Goal: Task Accomplishment & Management: Manage account settings

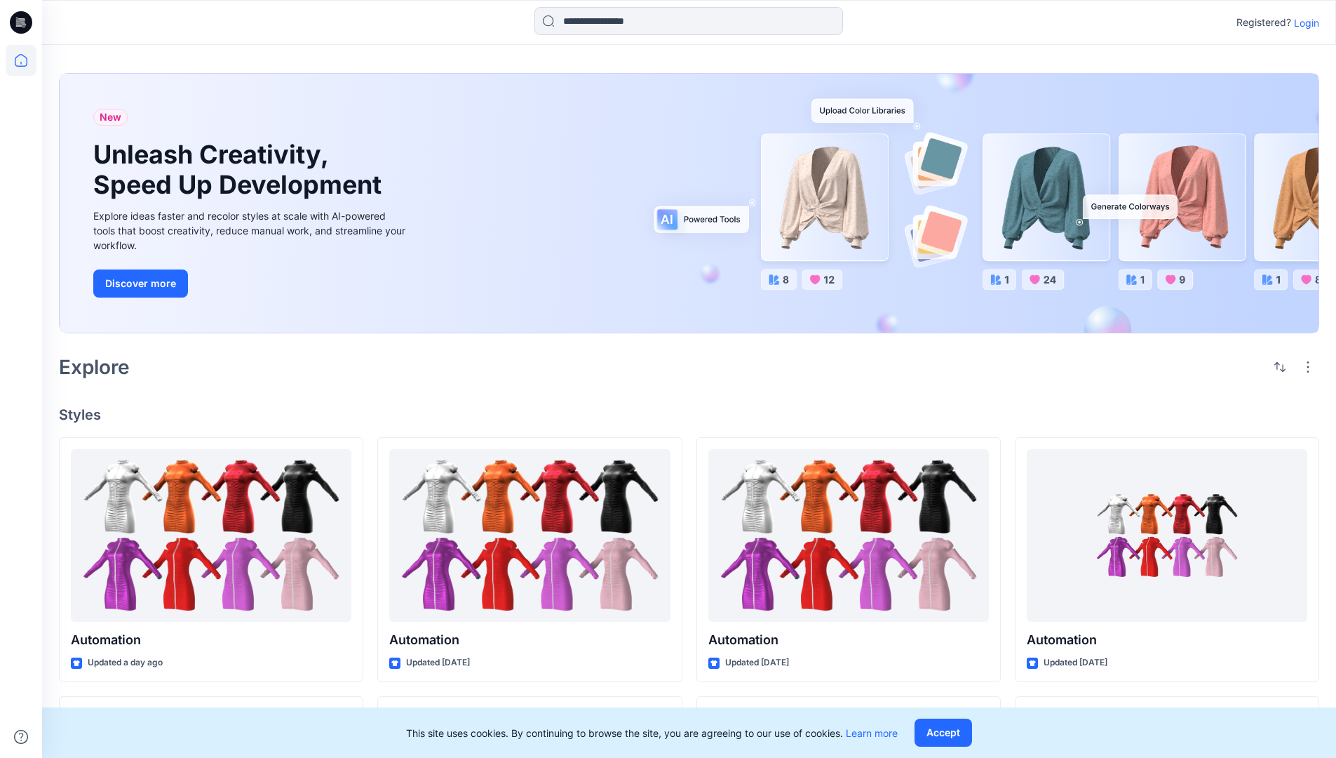
click at [1303, 22] on p "Login" at bounding box center [1306, 22] width 25 height 15
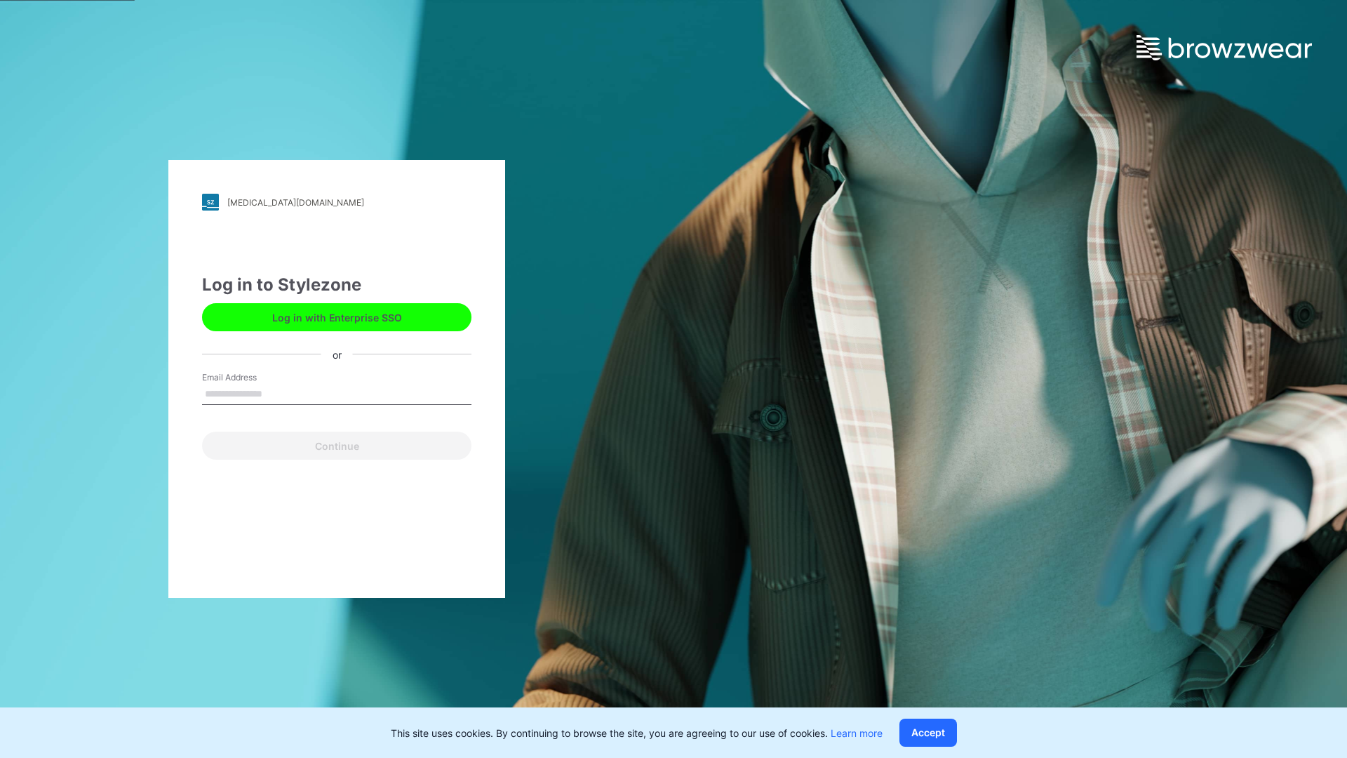
click at [277, 393] on input "Email Address" at bounding box center [336, 394] width 269 height 21
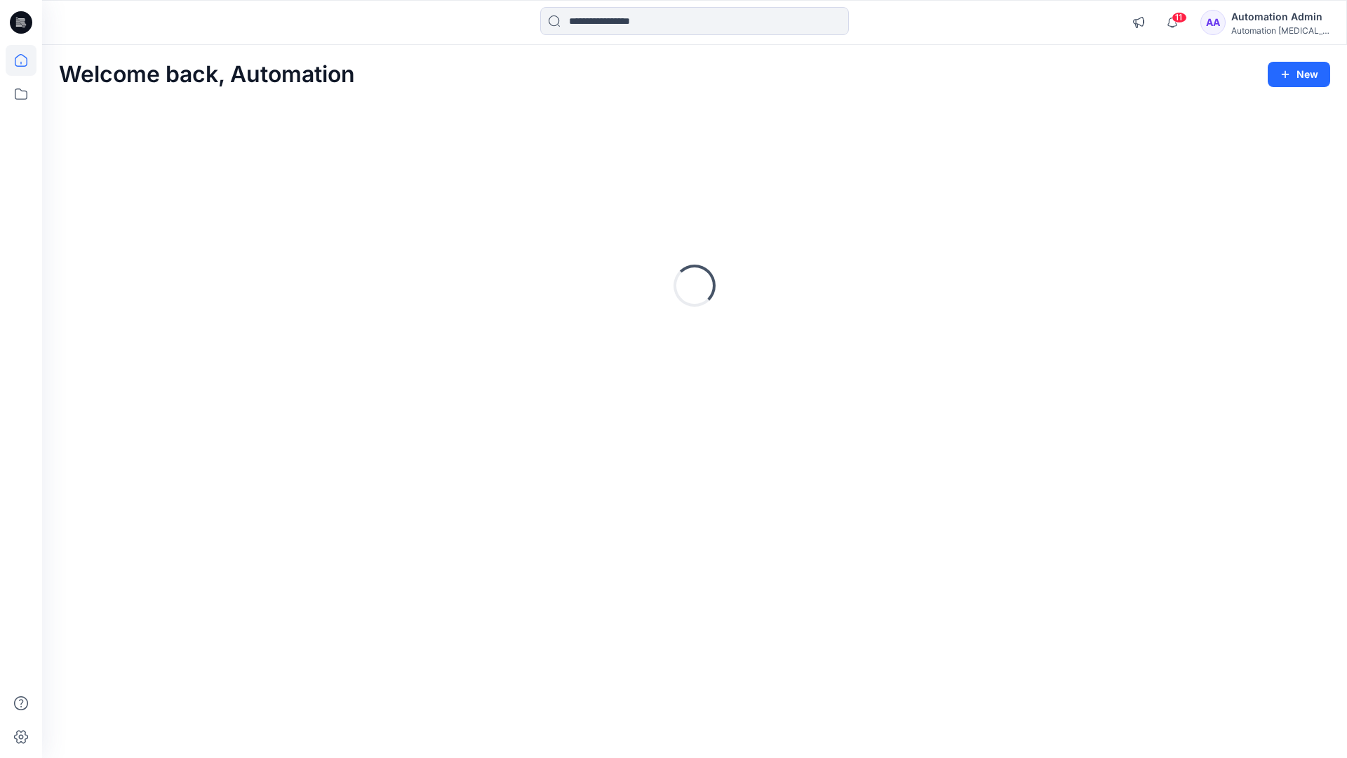
click at [27, 60] on icon at bounding box center [21, 60] width 13 height 13
click at [22, 94] on icon at bounding box center [21, 94] width 31 height 31
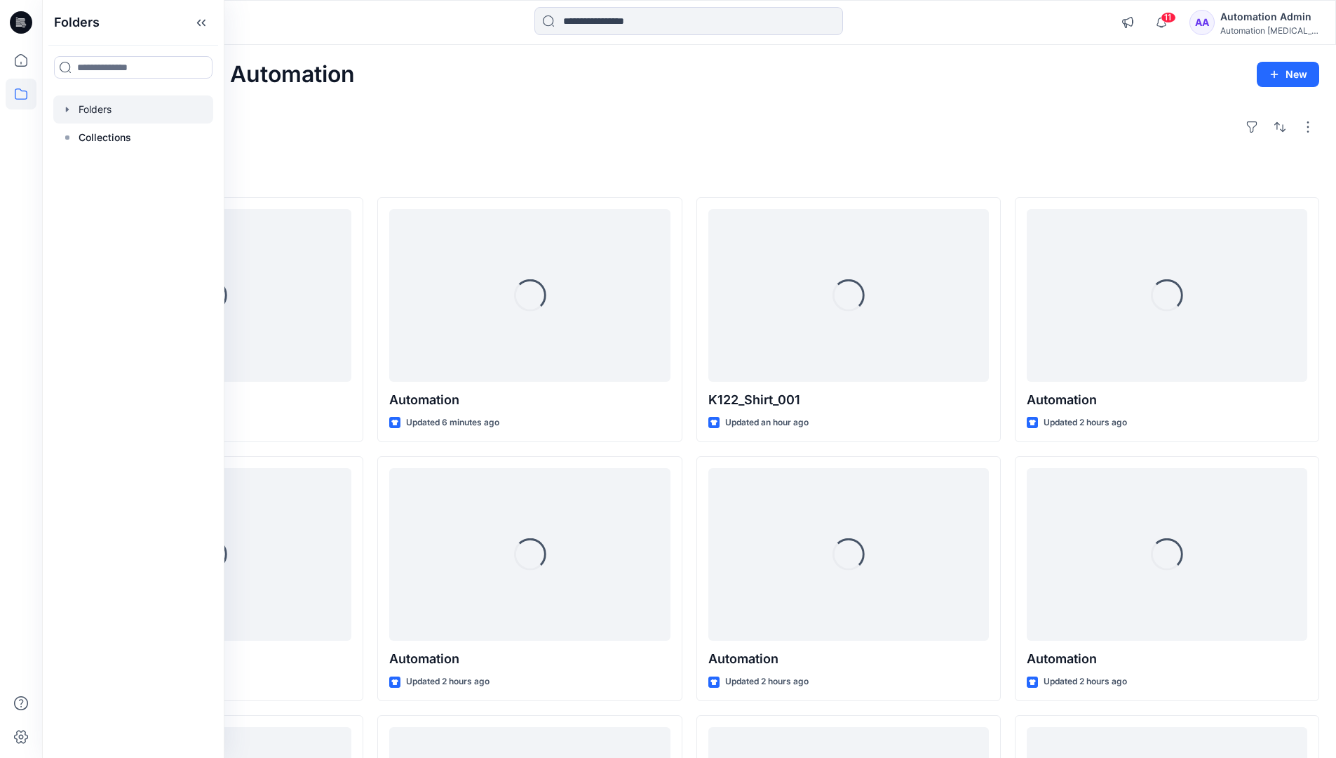
click at [103, 103] on div at bounding box center [133, 109] width 160 height 28
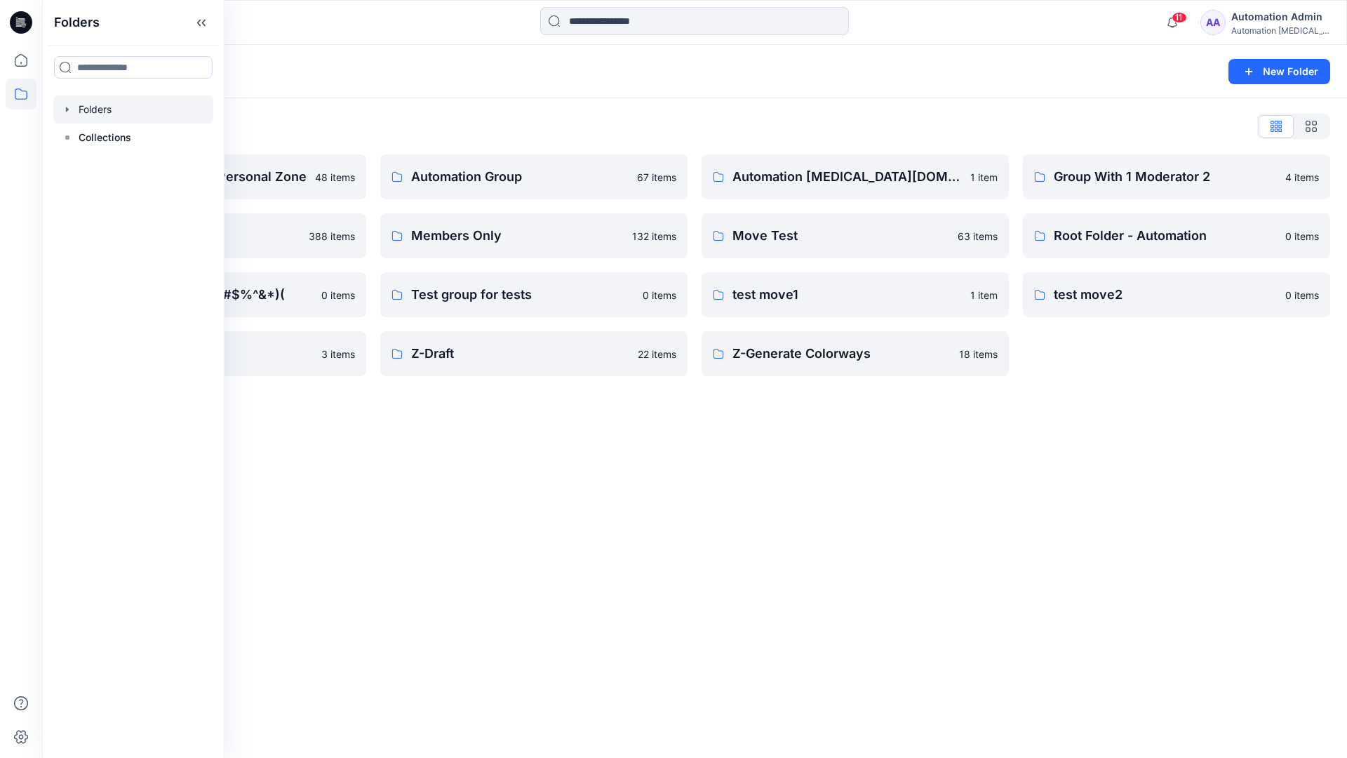
click at [617, 473] on div "Folders New Folder Folders List Automation Admin's Personal Zone 48 items membe…" at bounding box center [694, 401] width 1305 height 713
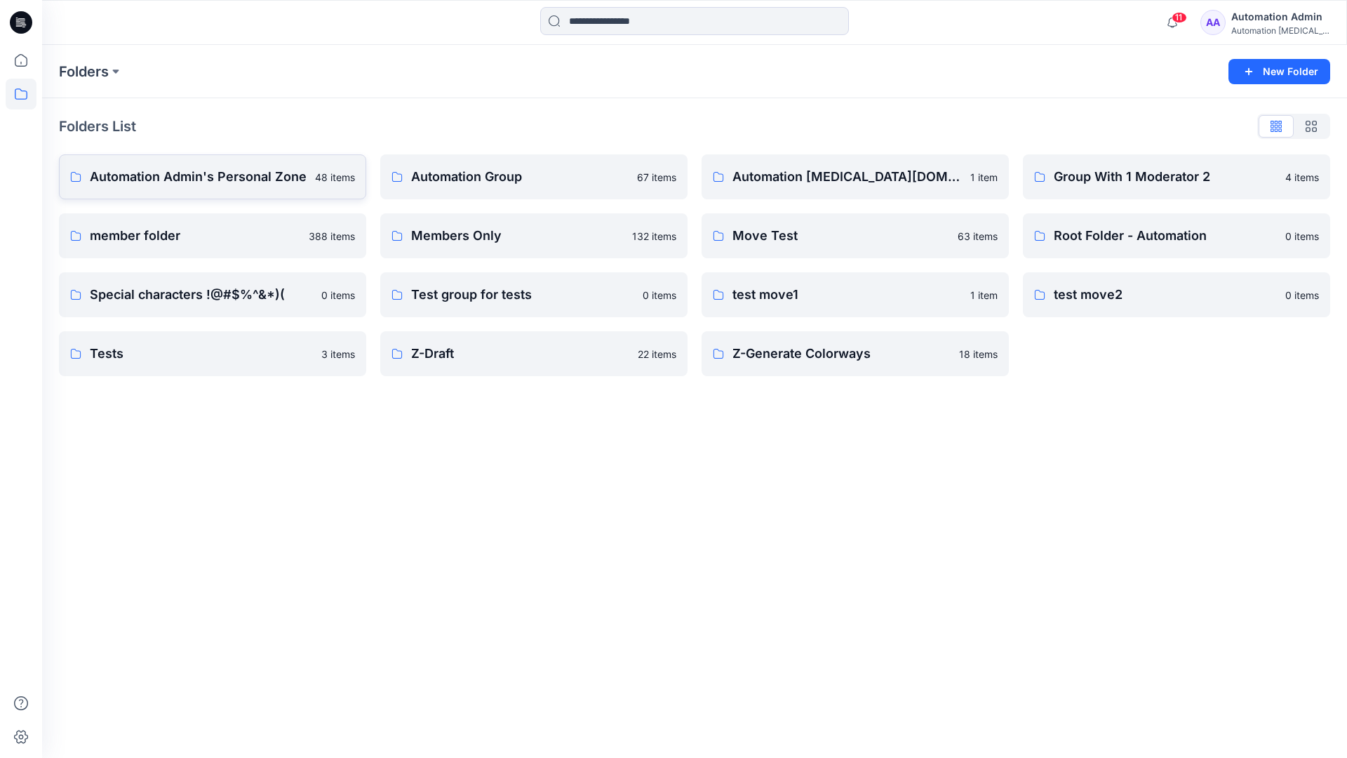
click at [236, 185] on p "Automation Admin's Personal Zone" at bounding box center [198, 177] width 217 height 20
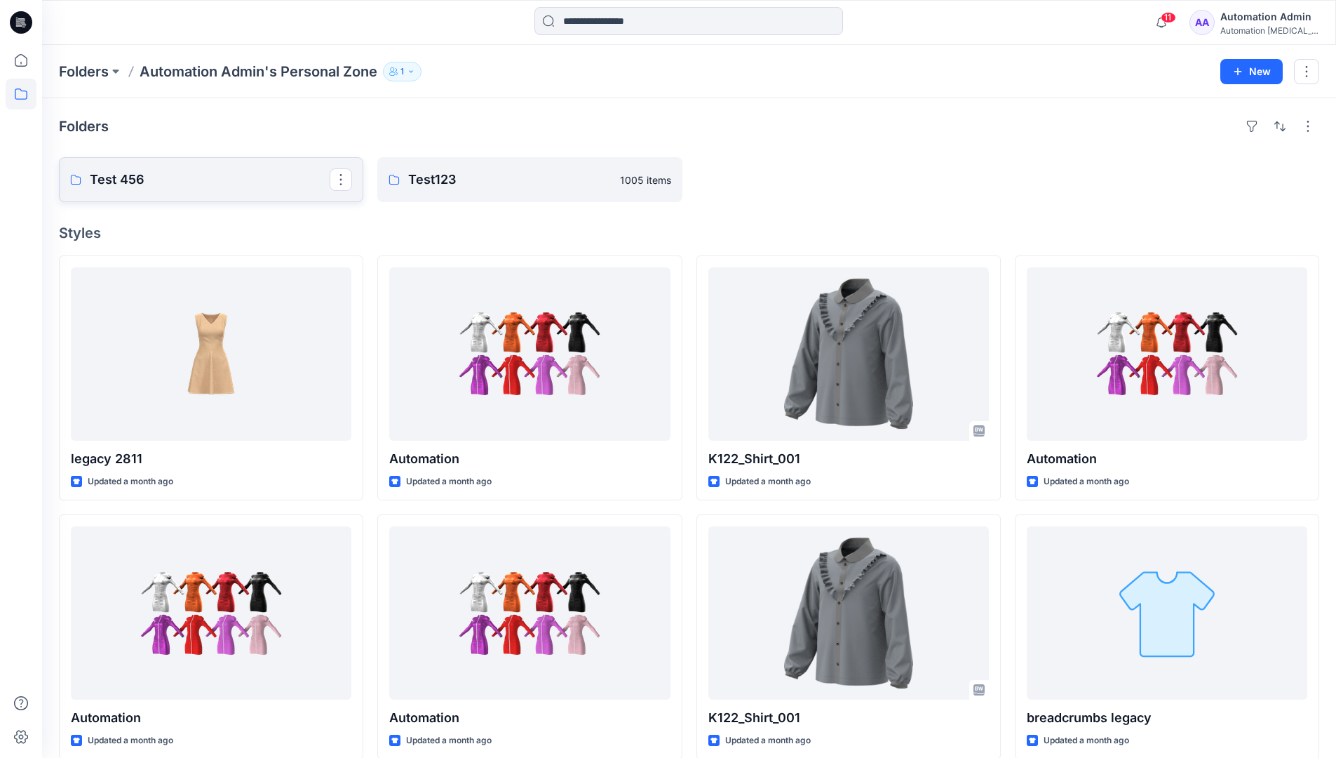
click at [236, 185] on p "Test 456" at bounding box center [210, 180] width 240 height 20
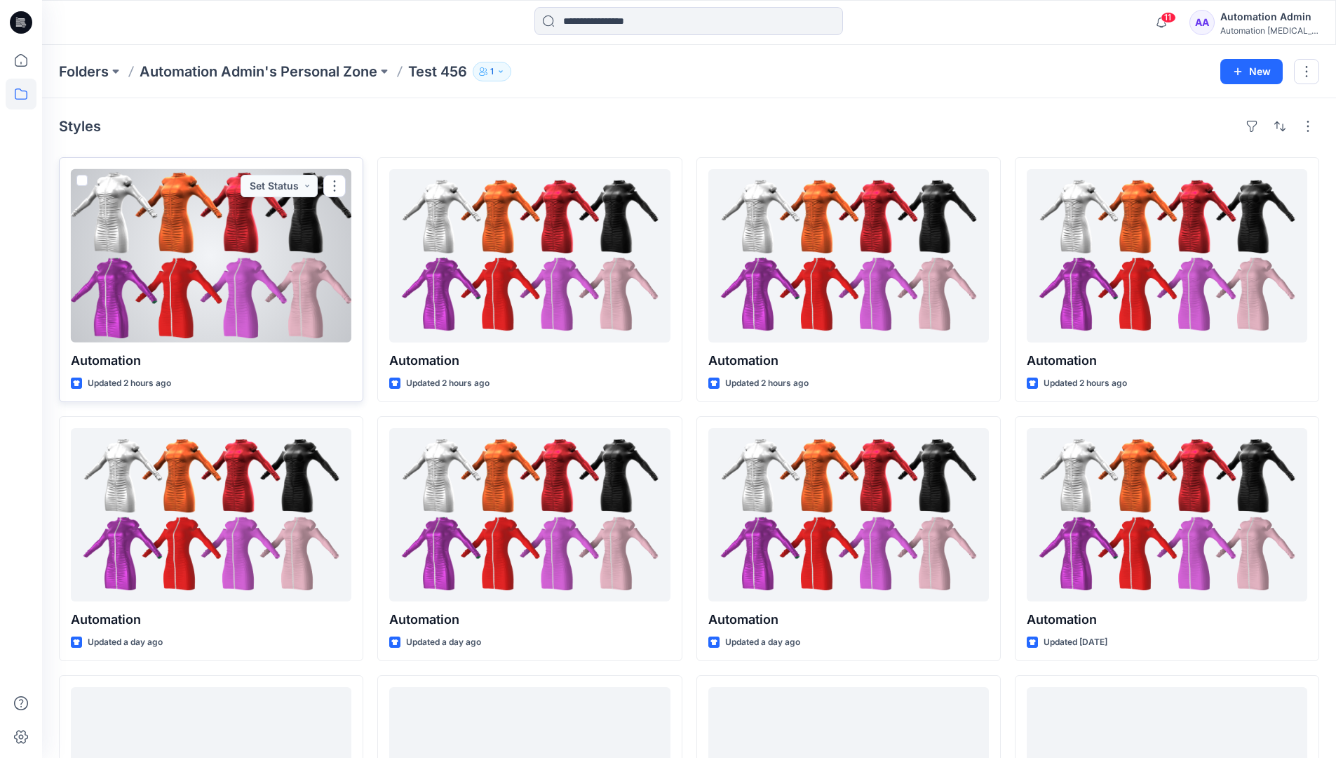
click at [221, 213] on div at bounding box center [211, 255] width 281 height 173
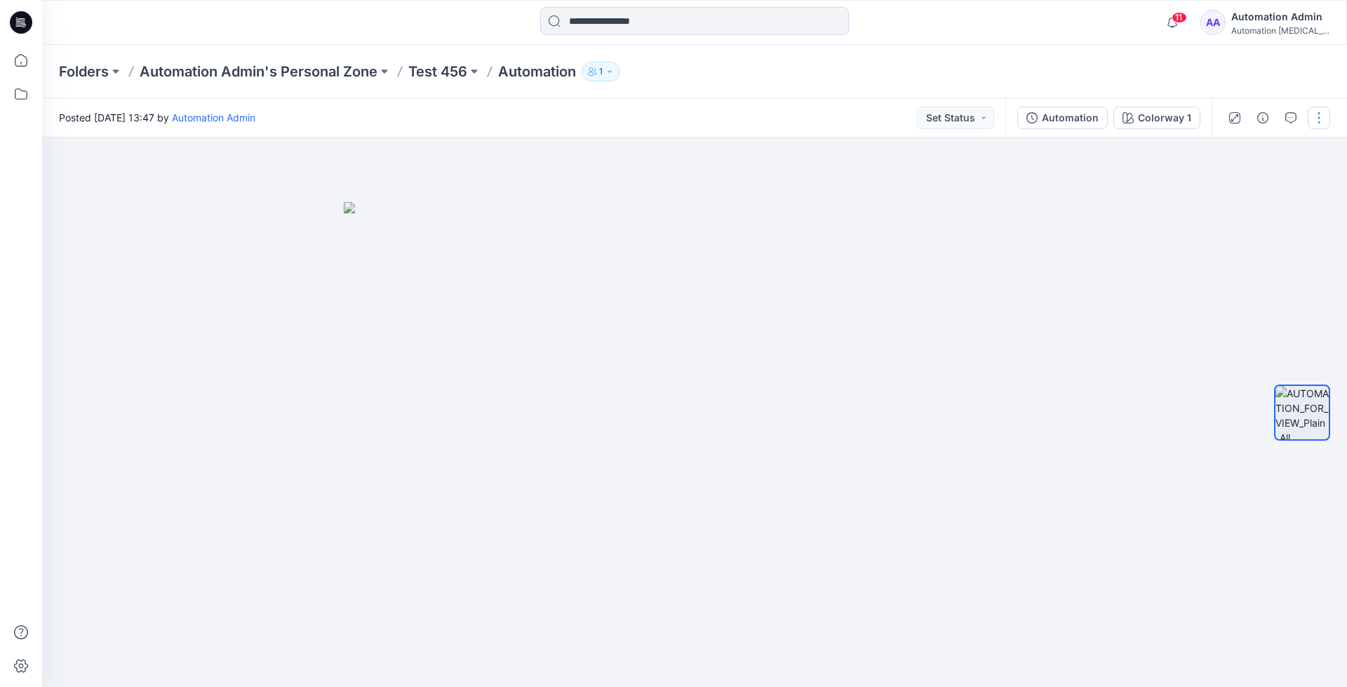
click at [1320, 119] on button "button" at bounding box center [1319, 118] width 22 height 22
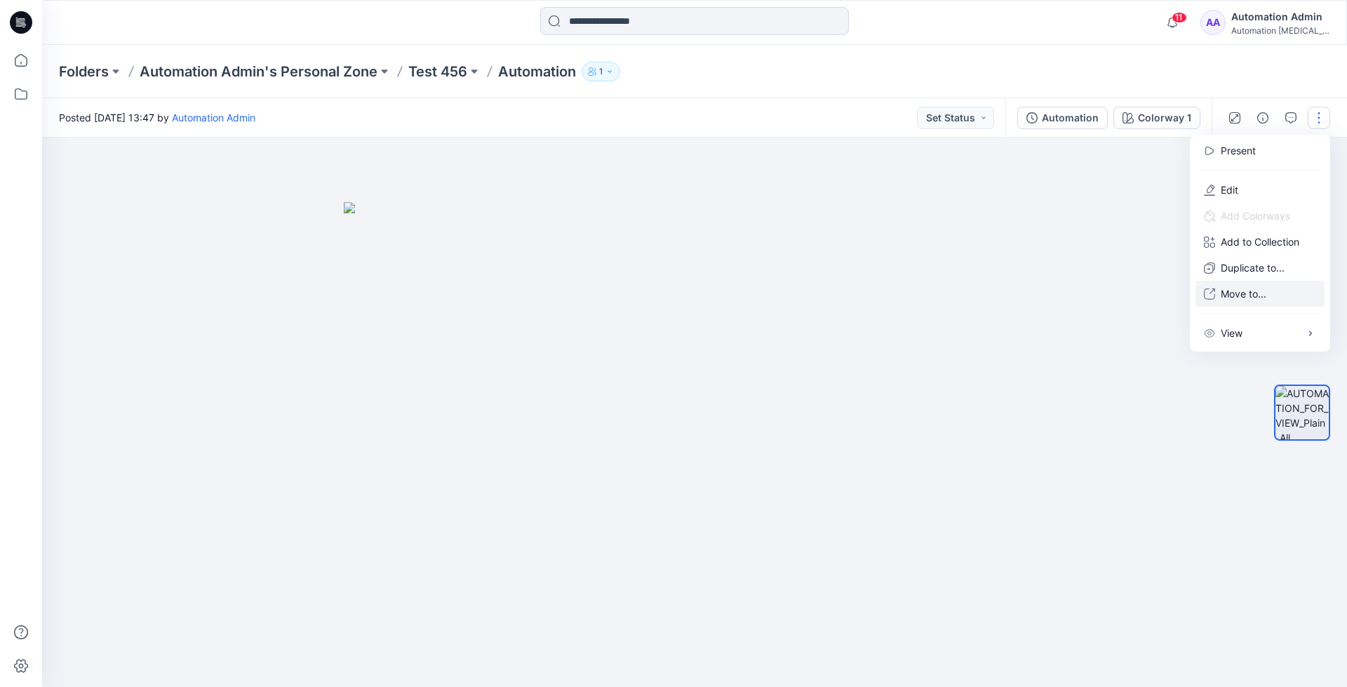
click at [1266, 287] on p "Move to..." at bounding box center [1244, 293] width 46 height 15
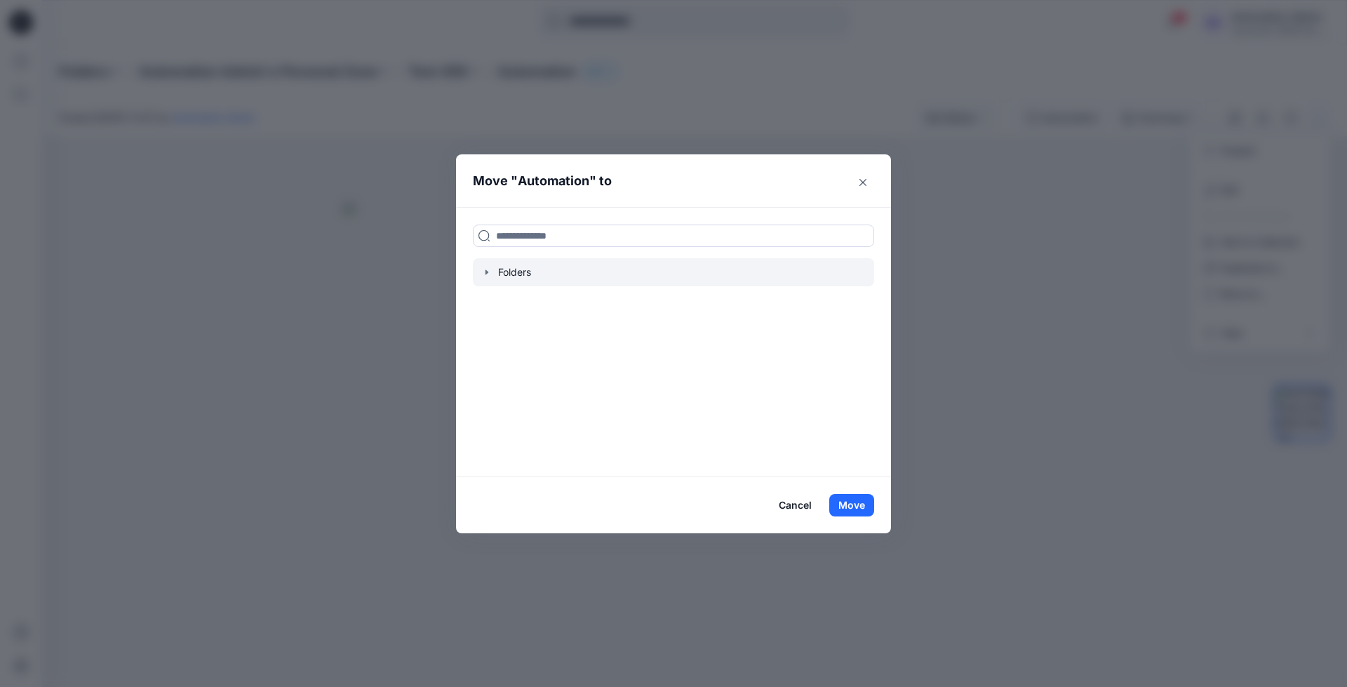
click at [513, 270] on div at bounding box center [673, 272] width 401 height 28
click at [485, 270] on icon "button" at bounding box center [486, 272] width 11 height 11
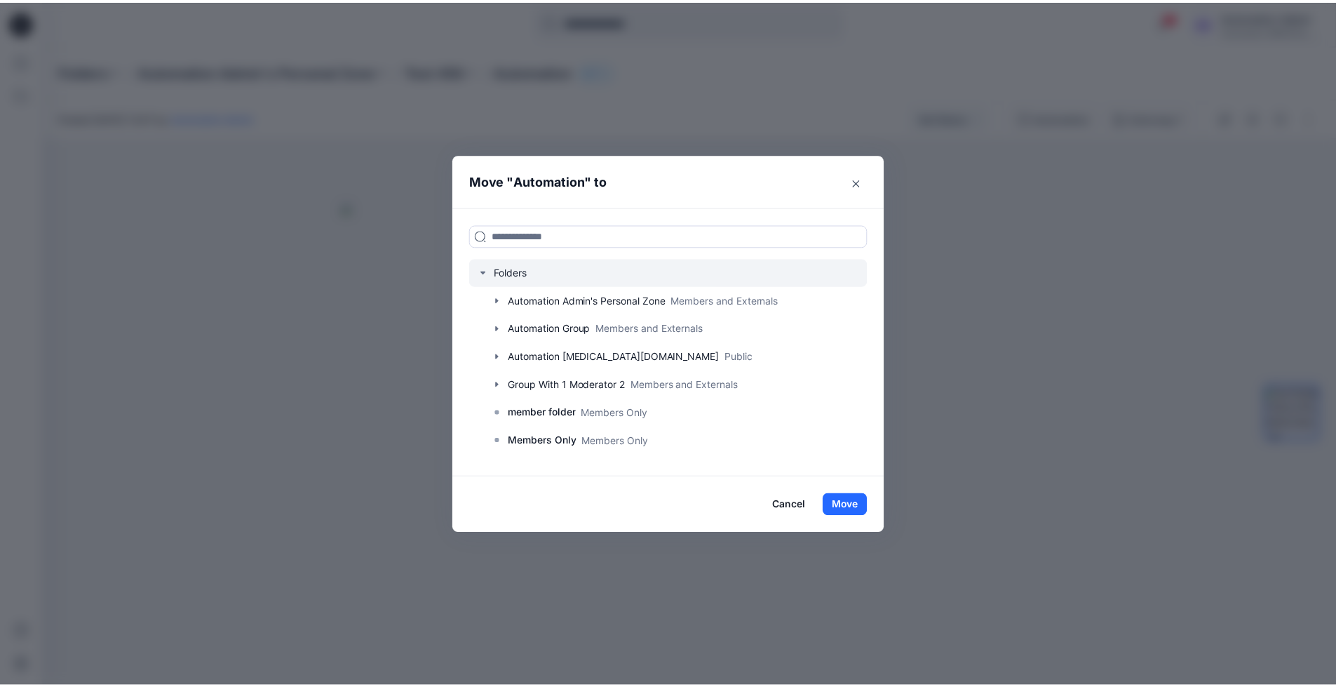
scroll to position [110, 0]
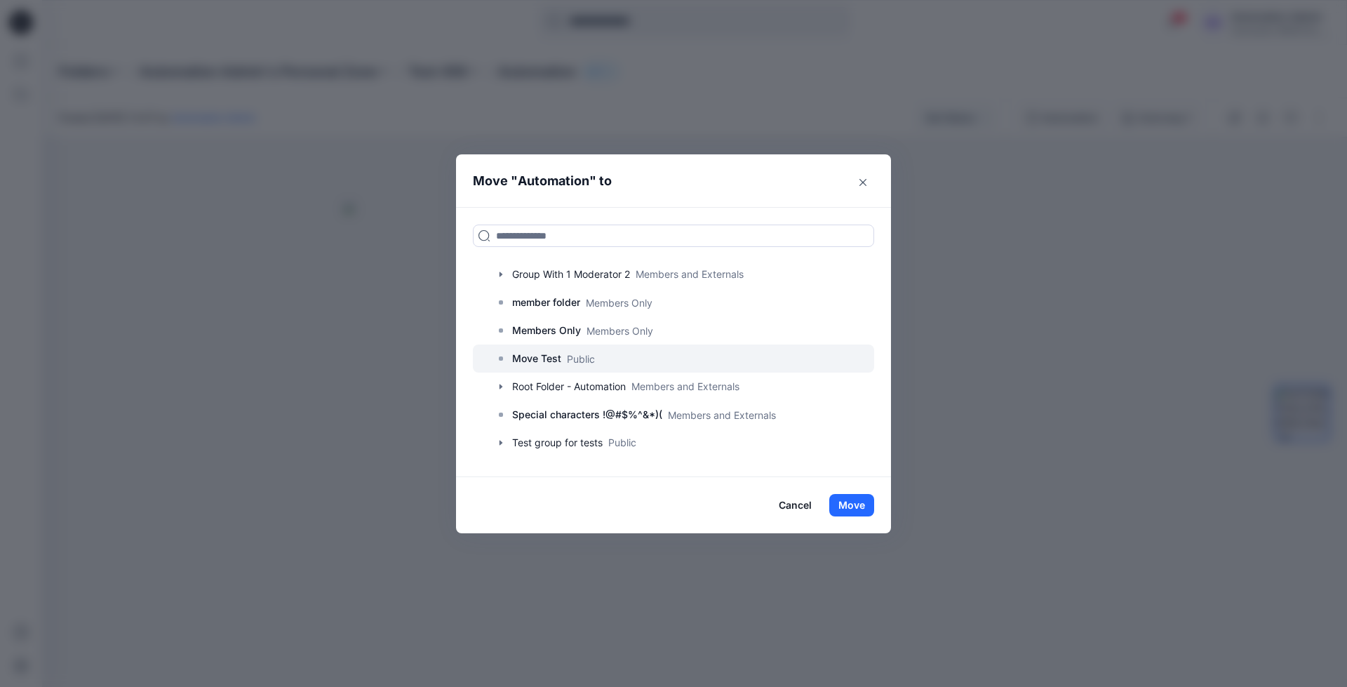
click at [519, 360] on p "Move Test" at bounding box center [536, 358] width 49 height 17
click at [849, 499] on button "Move" at bounding box center [851, 505] width 45 height 22
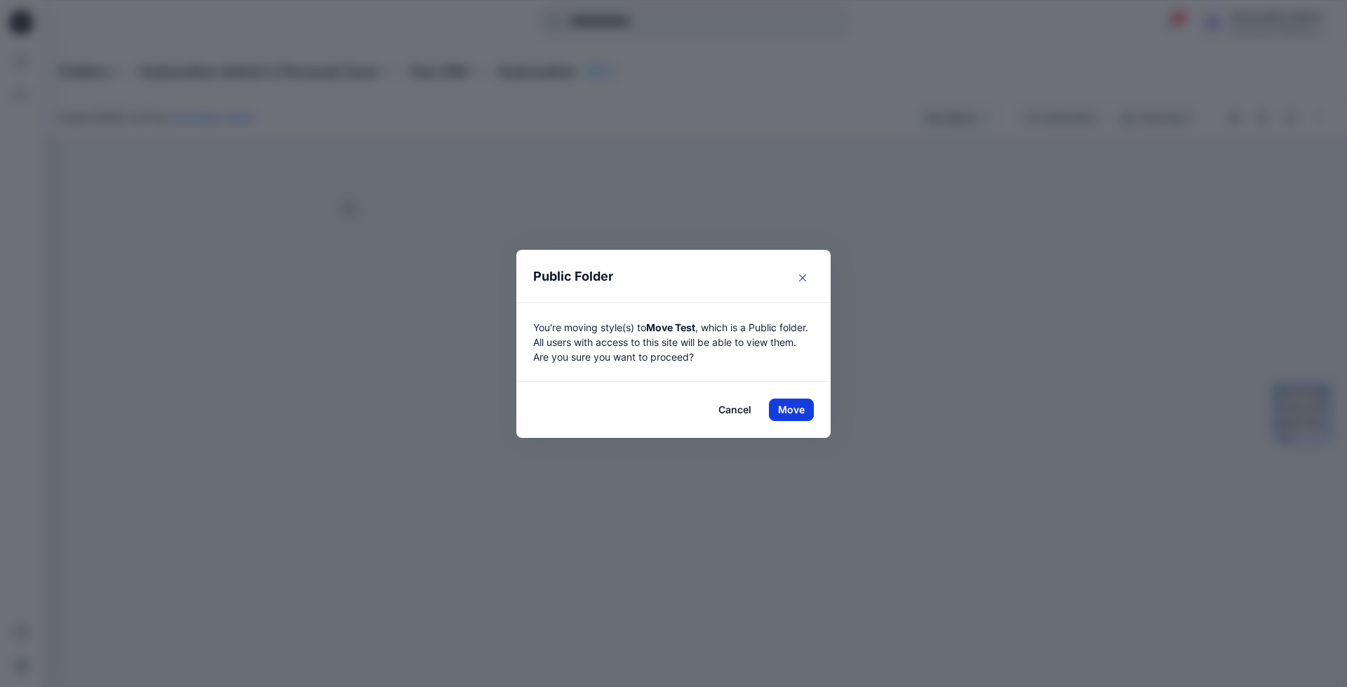
click at [791, 409] on button "Move" at bounding box center [791, 409] width 45 height 22
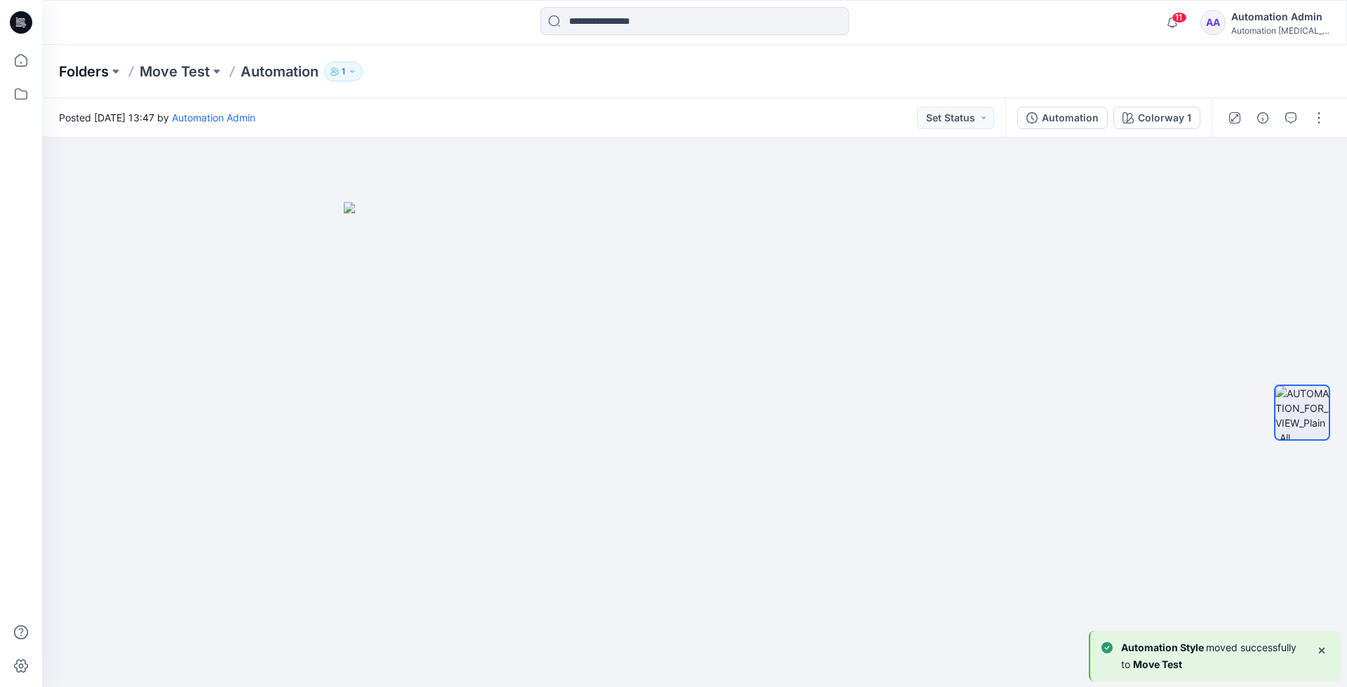
click at [78, 70] on p "Folders" at bounding box center [84, 72] width 50 height 20
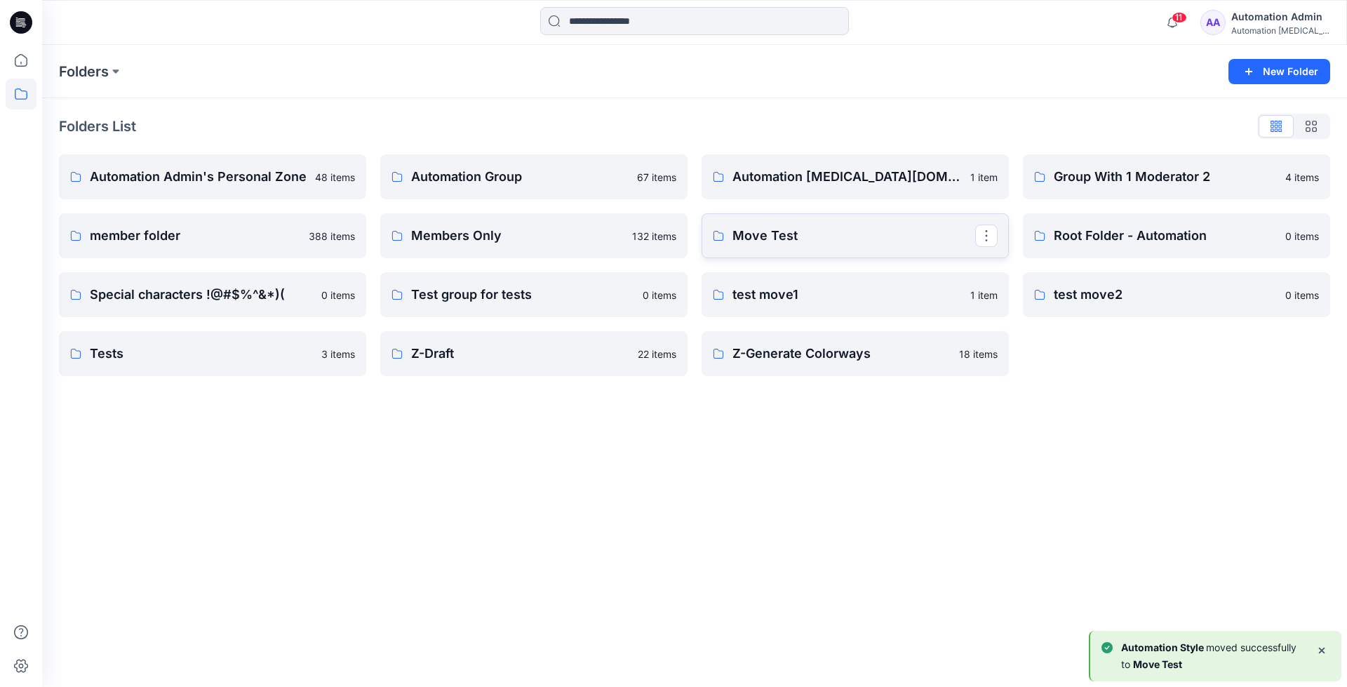
click at [843, 251] on link "Move Test" at bounding box center [855, 235] width 307 height 45
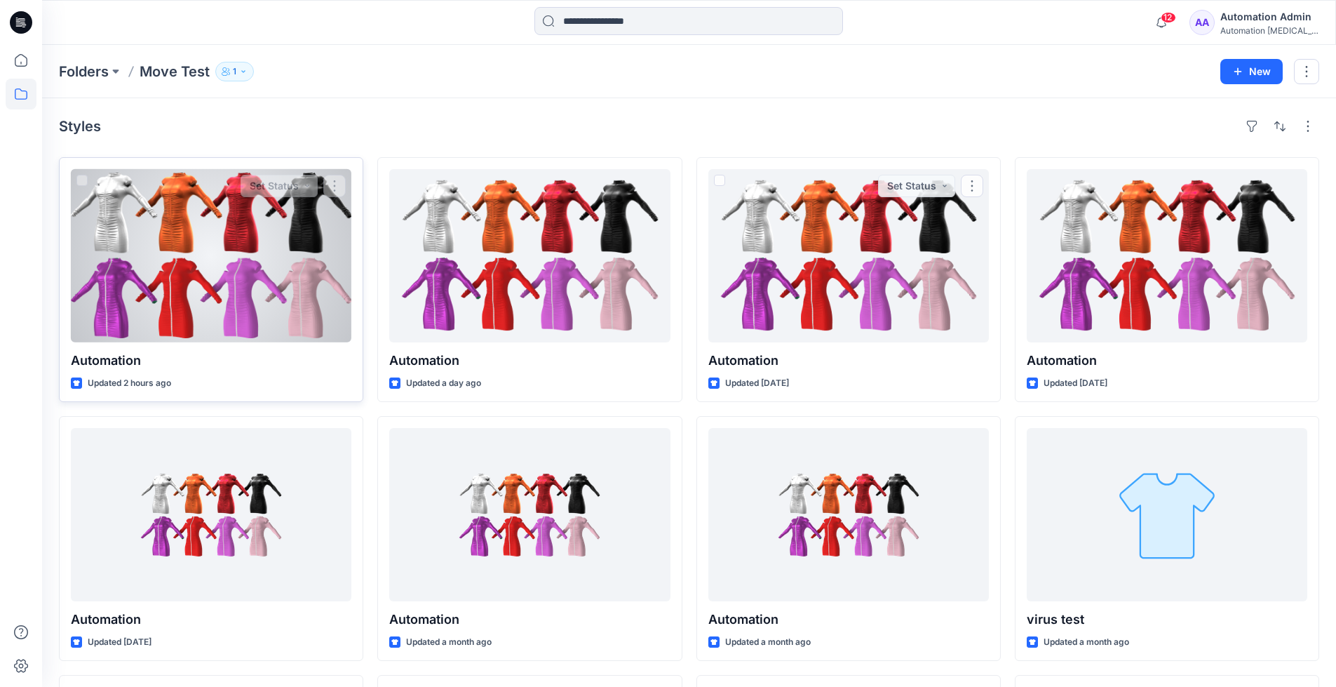
click at [250, 280] on div at bounding box center [211, 255] width 281 height 173
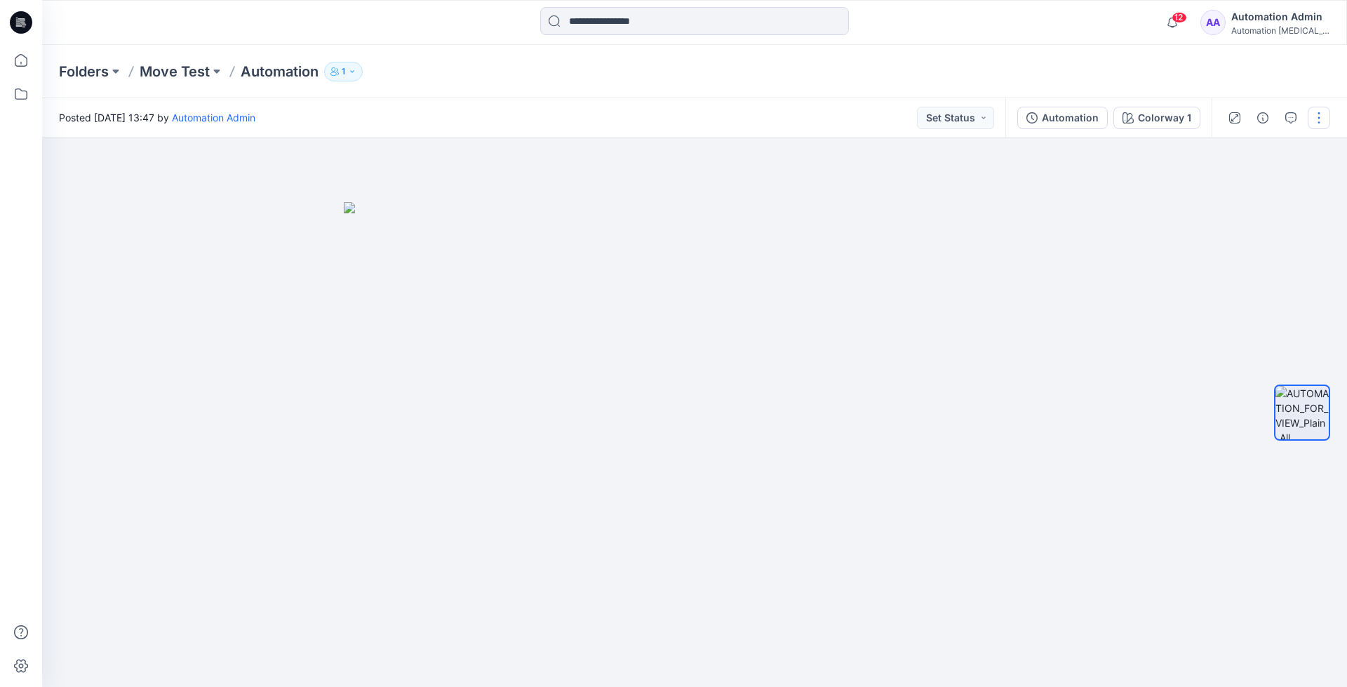
click at [1316, 120] on button "button" at bounding box center [1319, 118] width 22 height 22
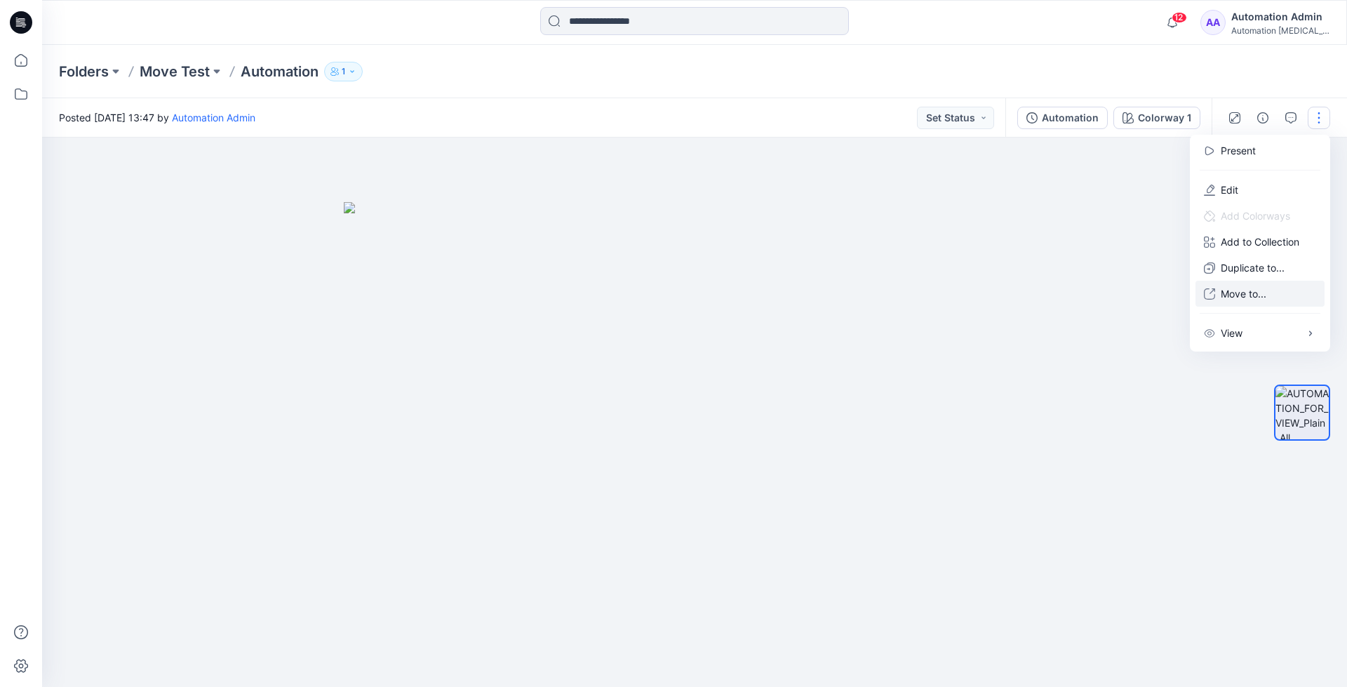
click at [1238, 289] on p "Move to..." at bounding box center [1244, 293] width 46 height 15
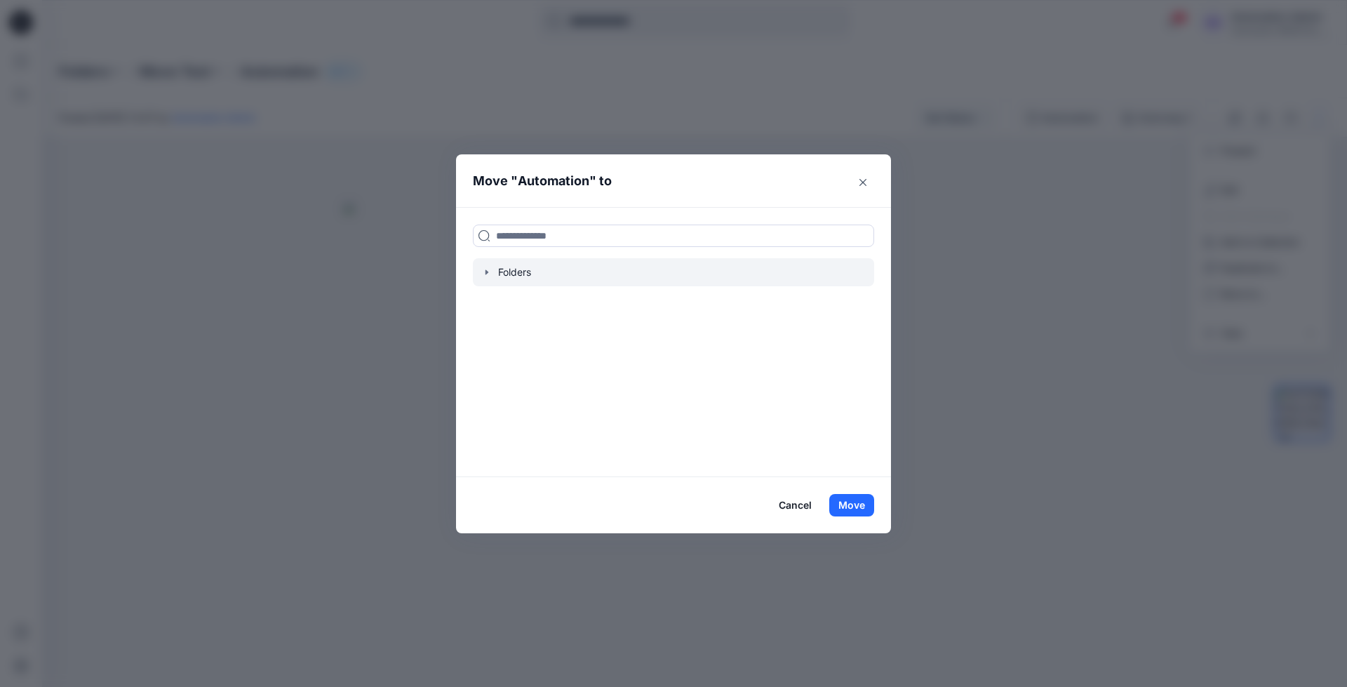
click at [485, 276] on icon "button" at bounding box center [486, 272] width 11 height 11
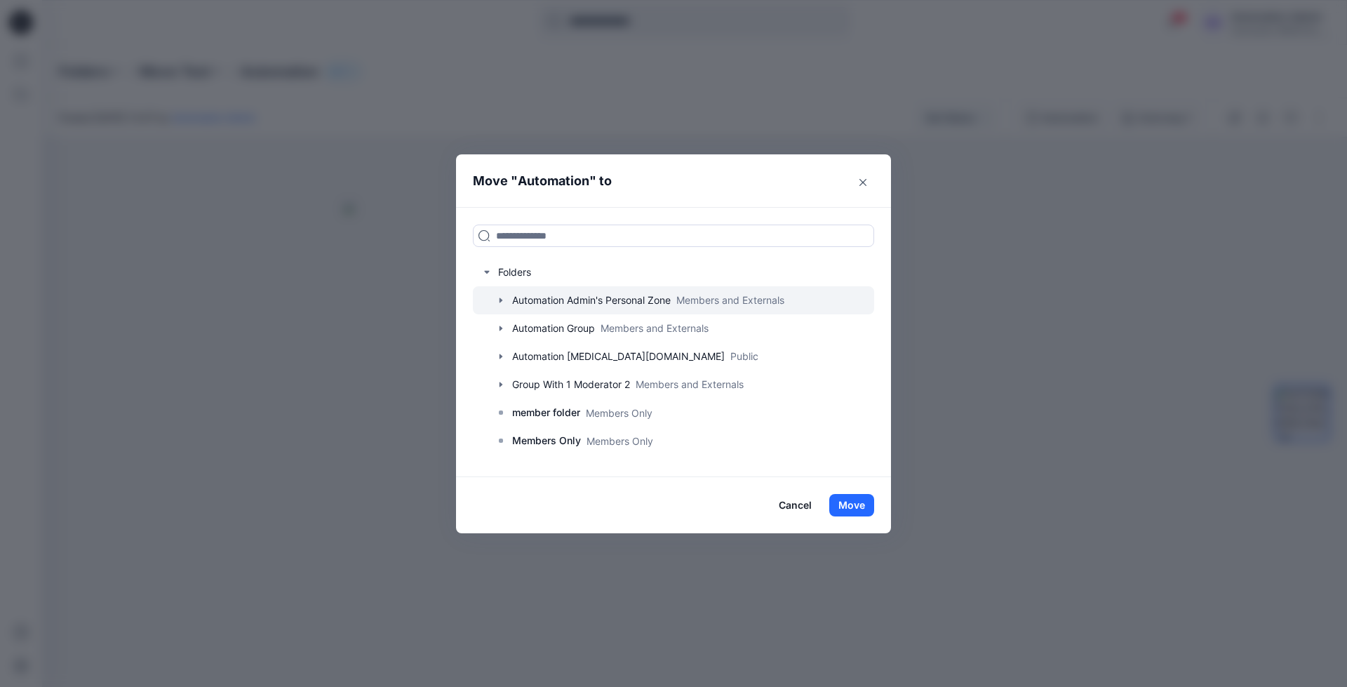
click at [499, 298] on icon "button" at bounding box center [500, 300] width 3 height 5
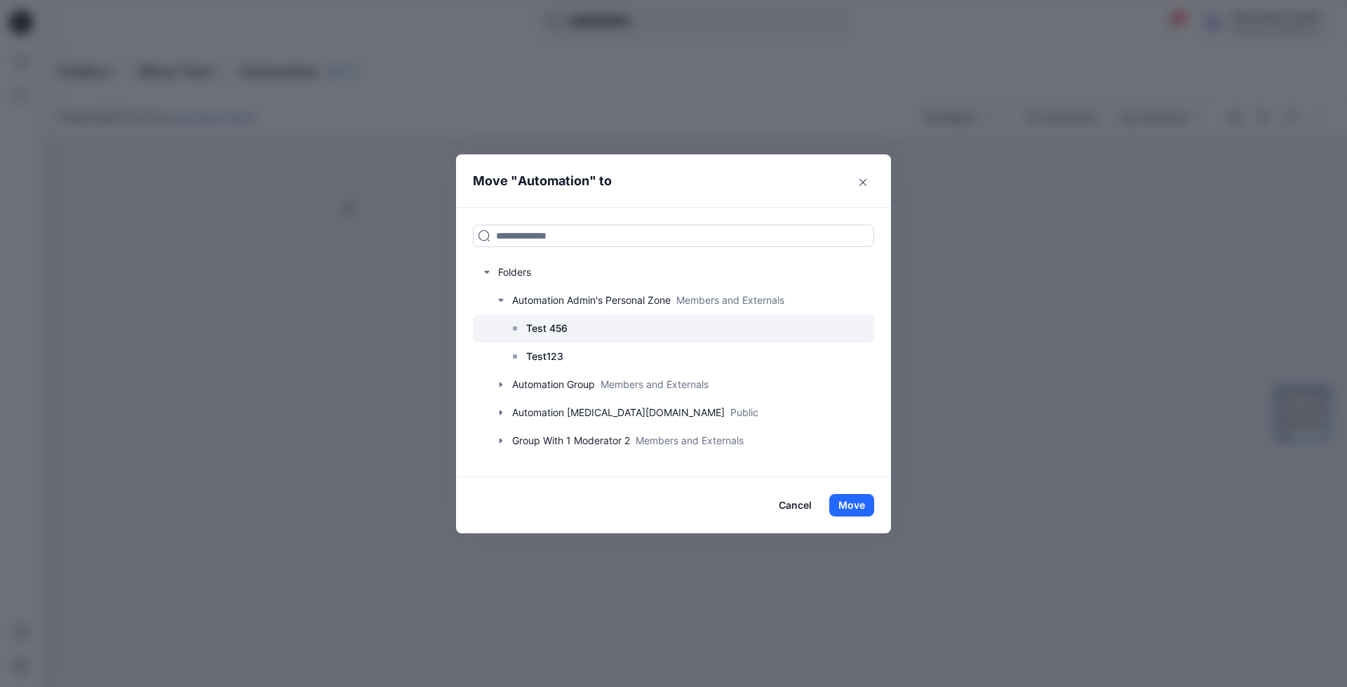
click at [549, 326] on p "Test 456" at bounding box center [546, 328] width 41 height 17
click at [860, 507] on button "Move" at bounding box center [851, 505] width 45 height 22
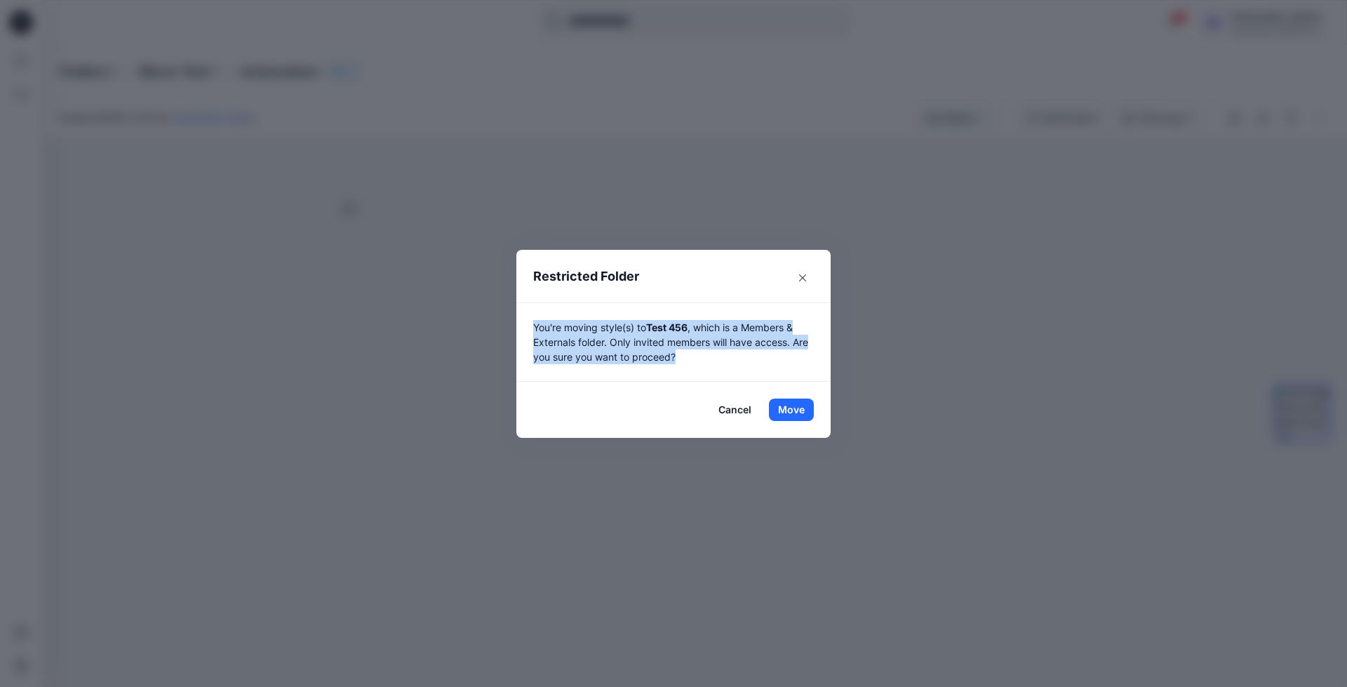
drag, startPoint x: 860, startPoint y: 507, endPoint x: 694, endPoint y: 354, distance: 226.4
click at [694, 354] on p "You're moving style(s) to Test 456 , which is a Members & Externals folder. Onl…" at bounding box center [673, 342] width 281 height 44
click at [791, 406] on button "Move" at bounding box center [791, 409] width 45 height 22
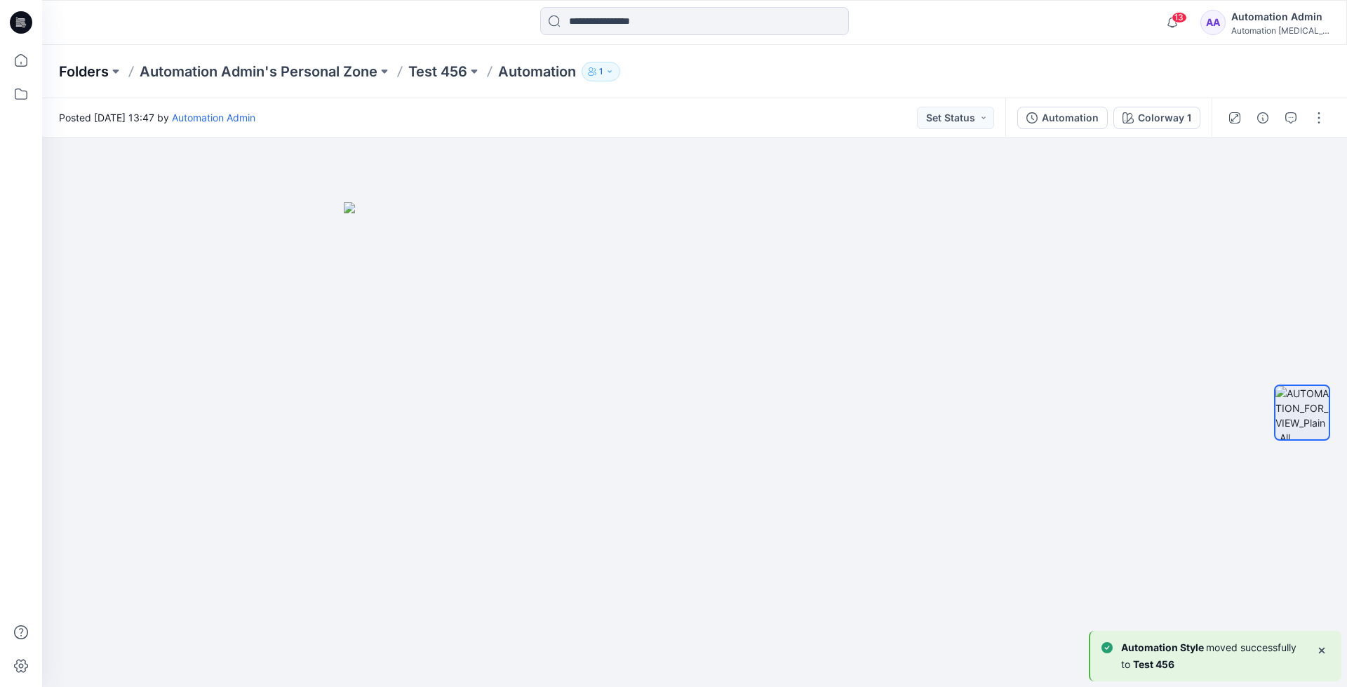
click at [82, 74] on p "Folders" at bounding box center [84, 72] width 50 height 20
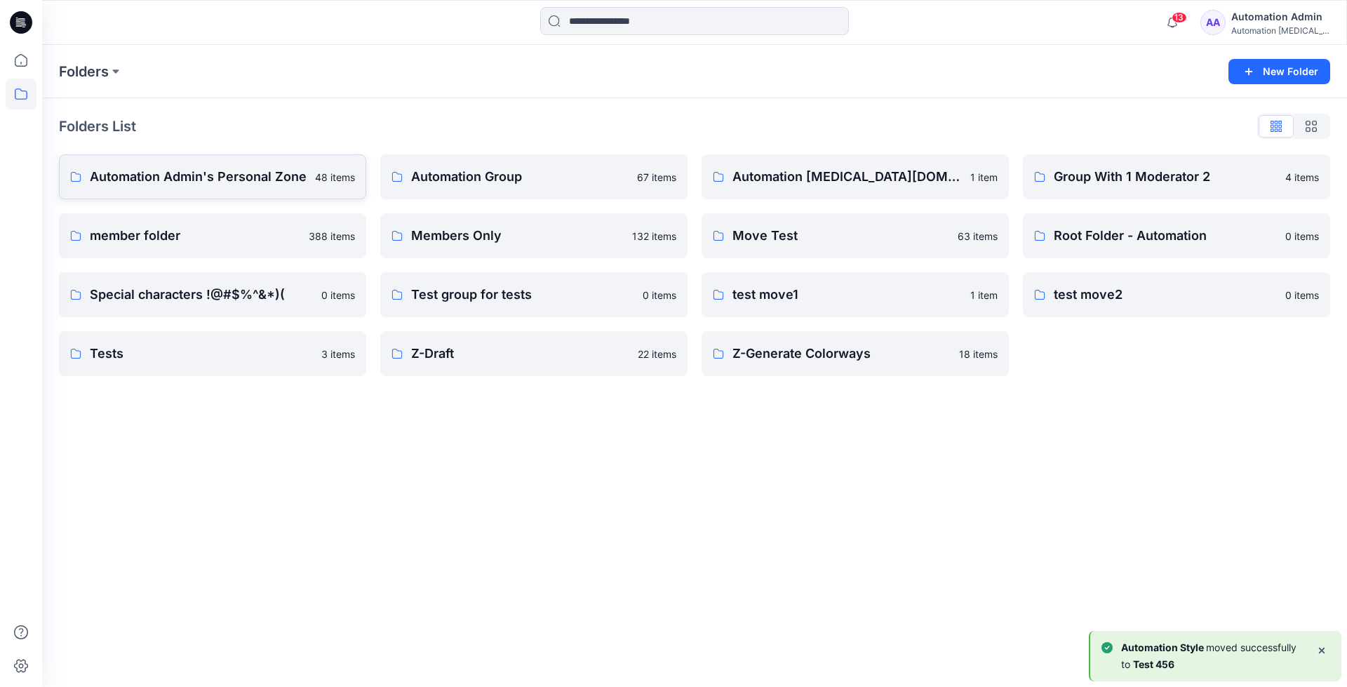
click at [171, 176] on p "Automation Admin's Personal Zone" at bounding box center [198, 177] width 217 height 20
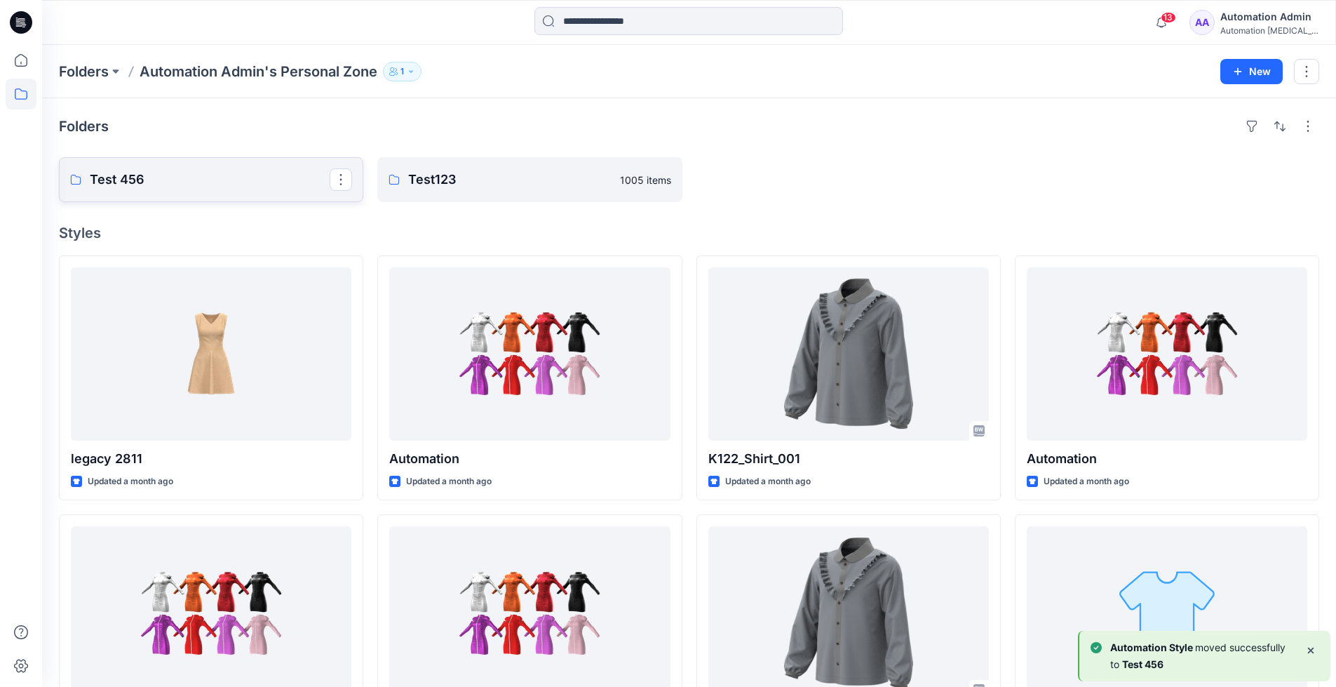
click at [171, 176] on p "Test 456" at bounding box center [210, 180] width 240 height 20
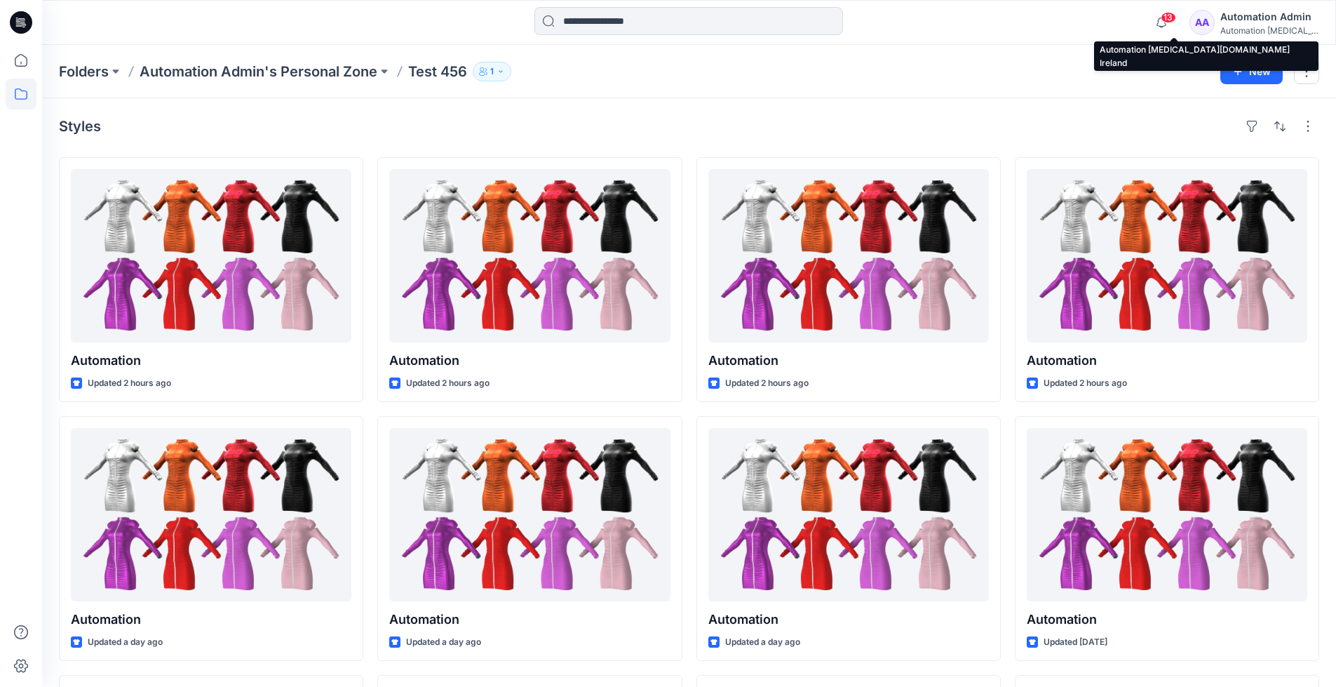
click at [1250, 27] on div "Automation [MEDICAL_DATA]..." at bounding box center [1270, 30] width 98 height 11
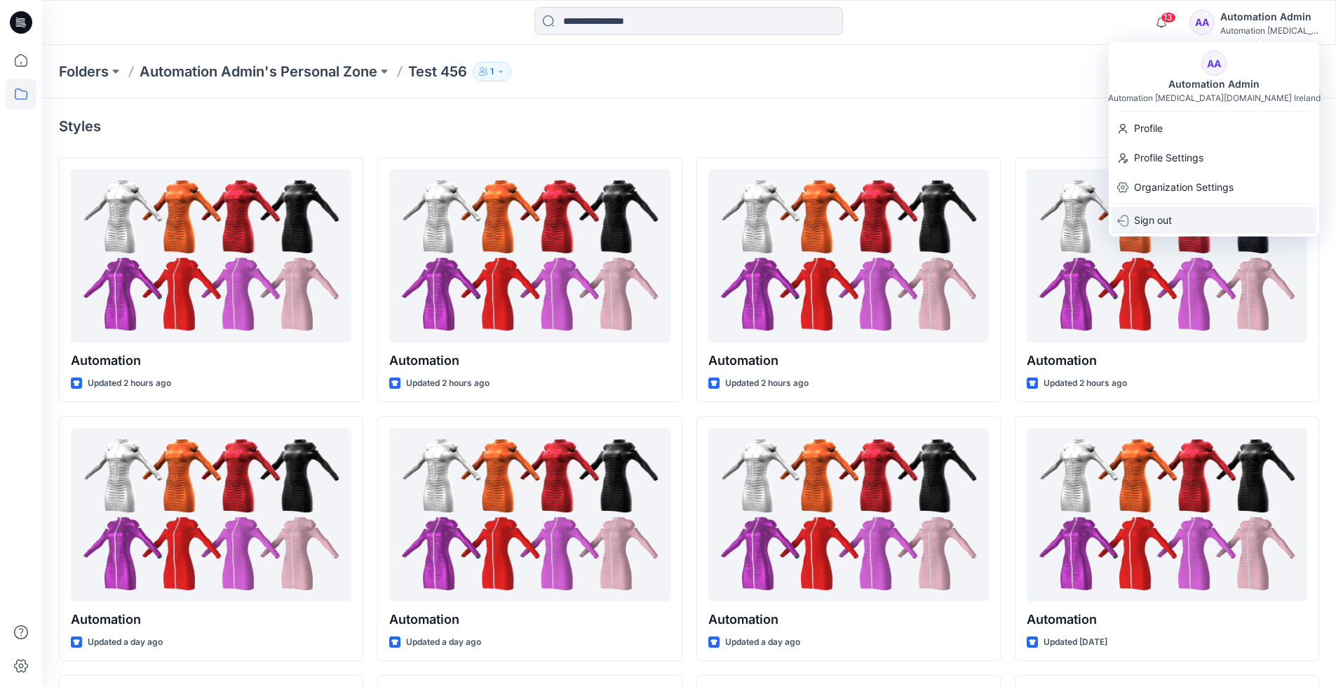
click at [1166, 220] on p "Sign out" at bounding box center [1153, 220] width 38 height 27
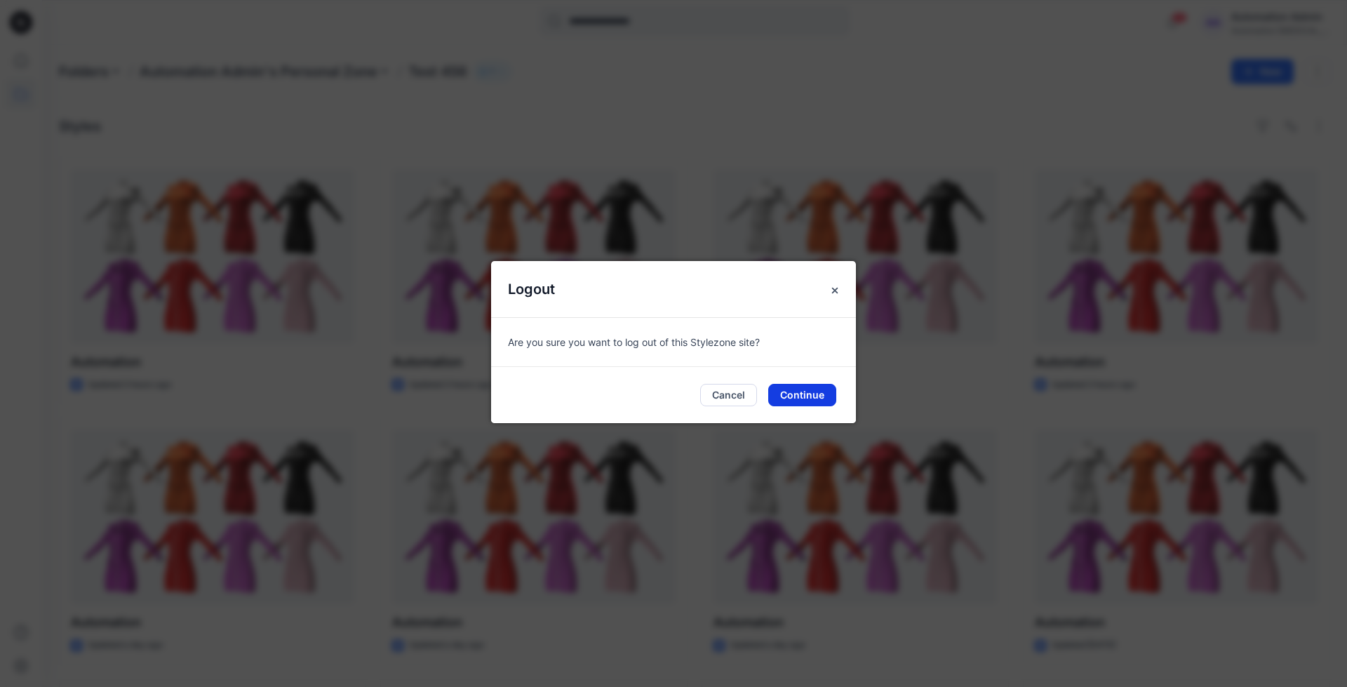
click at [819, 393] on button "Continue" at bounding box center [802, 395] width 68 height 22
